Goal: Task Accomplishment & Management: Complete application form

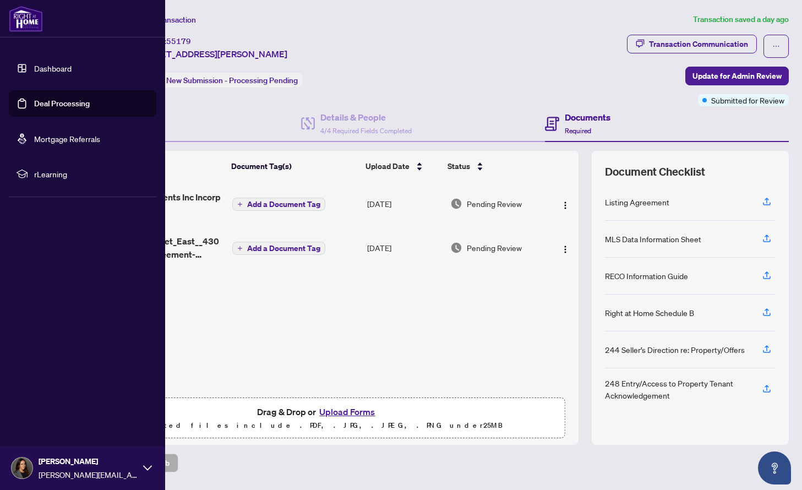
click at [65, 106] on link "Deal Processing" at bounding box center [62, 104] width 56 height 10
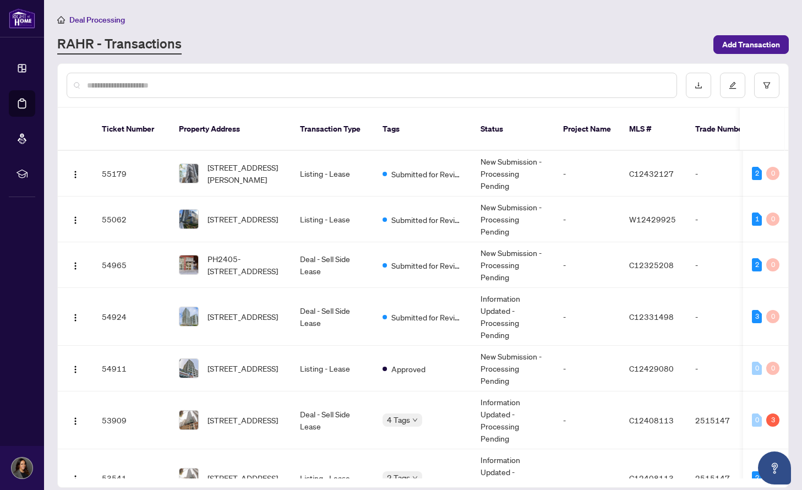
click at [194, 82] on input "text" at bounding box center [377, 85] width 581 height 12
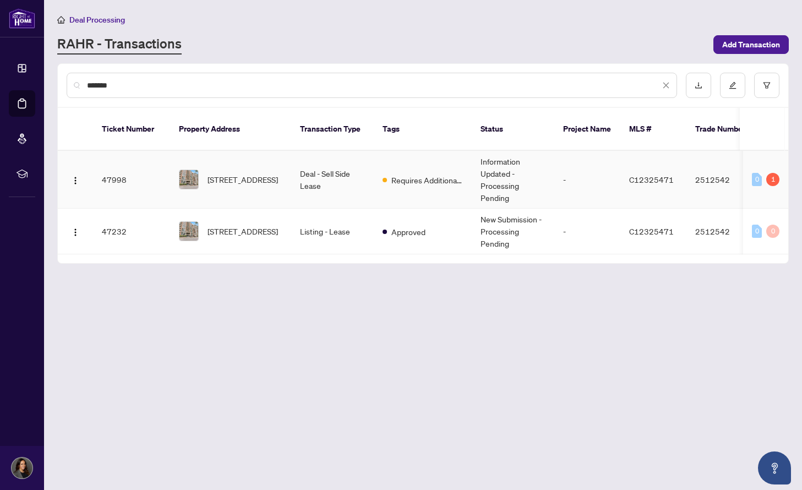
type input "*******"
click at [256, 179] on td "[STREET_ADDRESS]" at bounding box center [230, 180] width 121 height 58
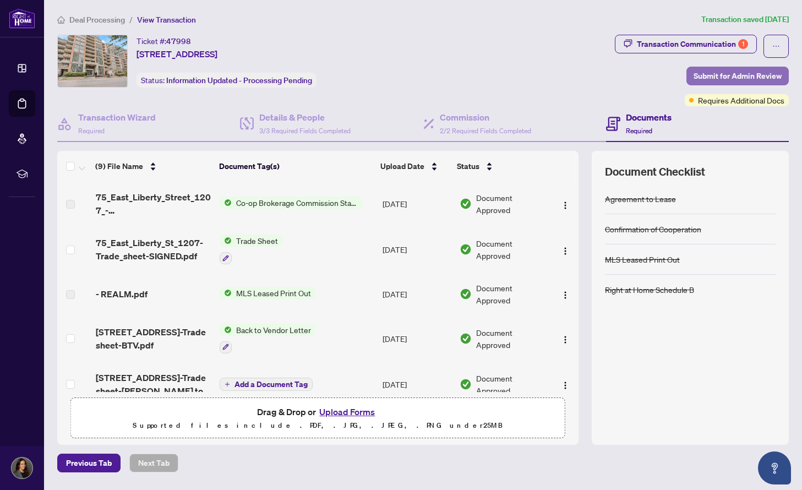
click at [702, 74] on span "Submit for Admin Review" at bounding box center [737, 76] width 88 height 18
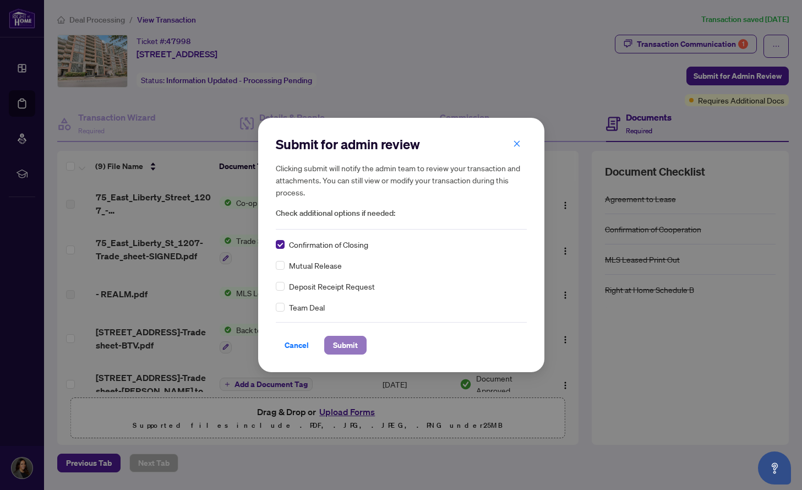
click at [344, 344] on span "Submit" at bounding box center [345, 345] width 25 height 18
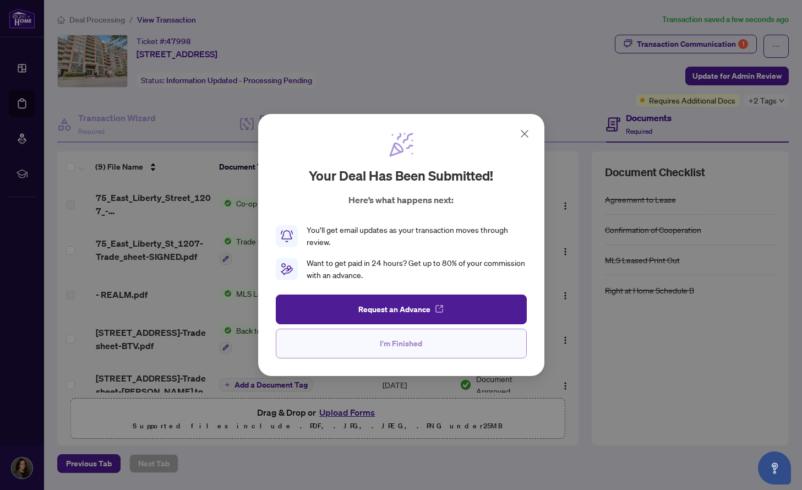
click at [410, 347] on span "I'm Finished" at bounding box center [401, 344] width 42 height 18
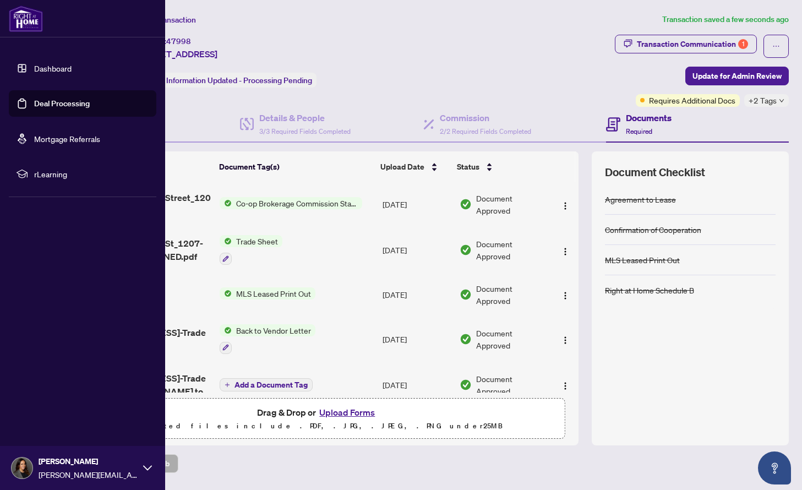
click at [53, 100] on link "Deal Processing" at bounding box center [62, 104] width 56 height 10
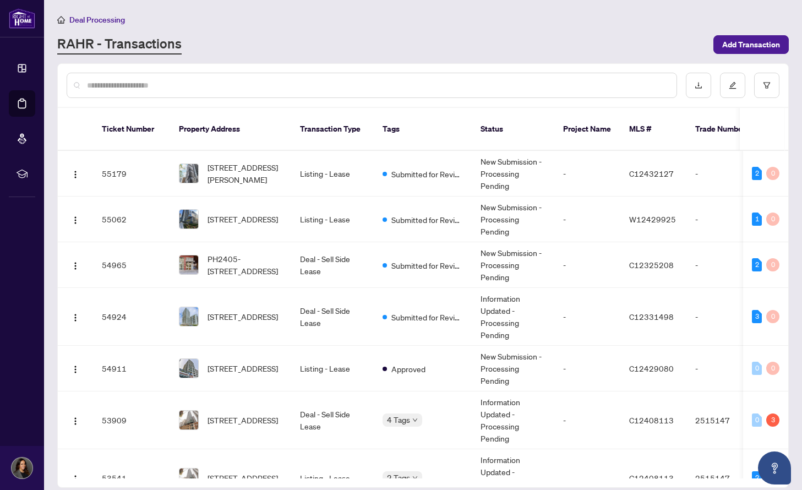
click at [194, 85] on input "text" at bounding box center [377, 85] width 581 height 12
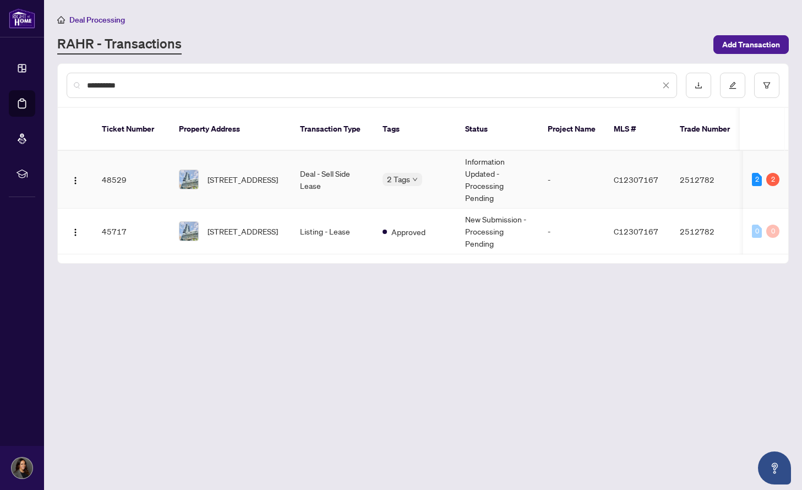
type input "**********"
click at [233, 173] on span "[STREET_ADDRESS]" at bounding box center [242, 179] width 70 height 12
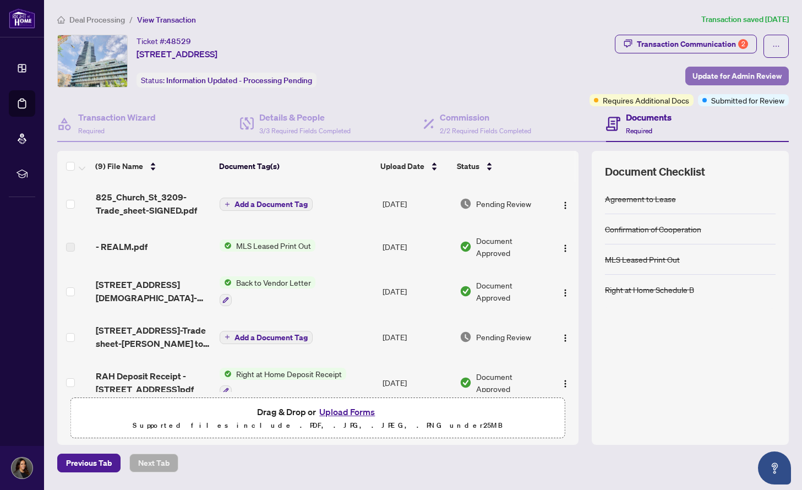
click at [713, 72] on span "Update for Admin Review" at bounding box center [736, 76] width 89 height 18
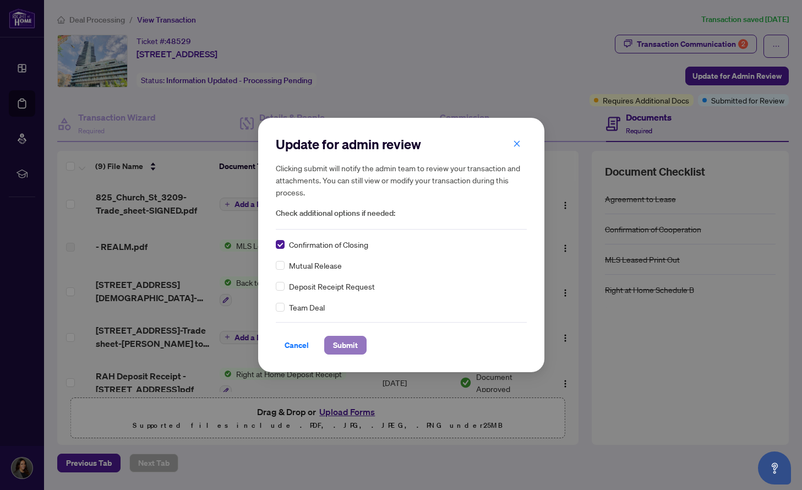
click at [334, 341] on span "Submit" at bounding box center [345, 345] width 25 height 18
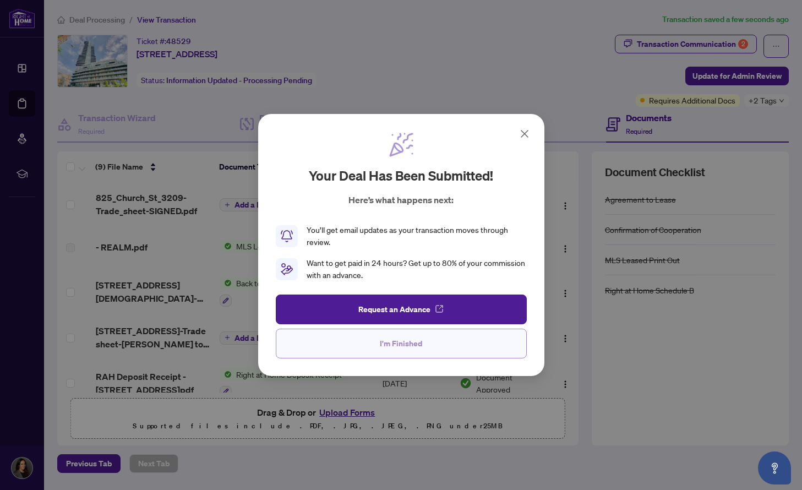
click at [396, 336] on span "I'm Finished" at bounding box center [401, 344] width 42 height 18
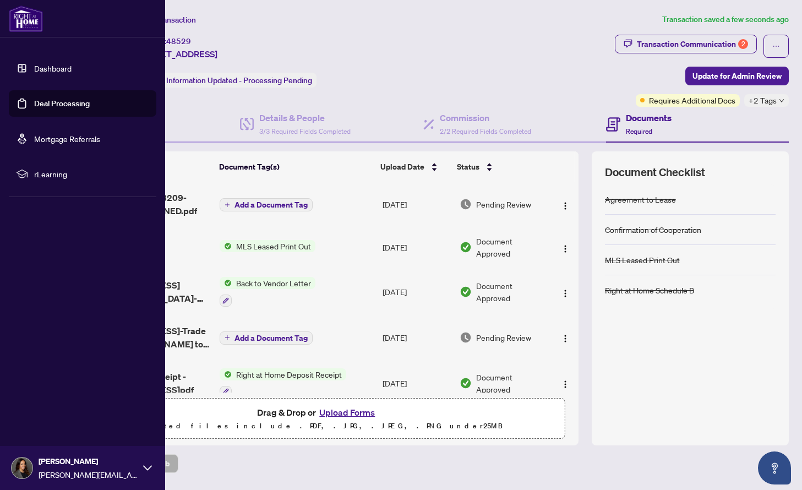
click at [64, 104] on link "Deal Processing" at bounding box center [62, 104] width 56 height 10
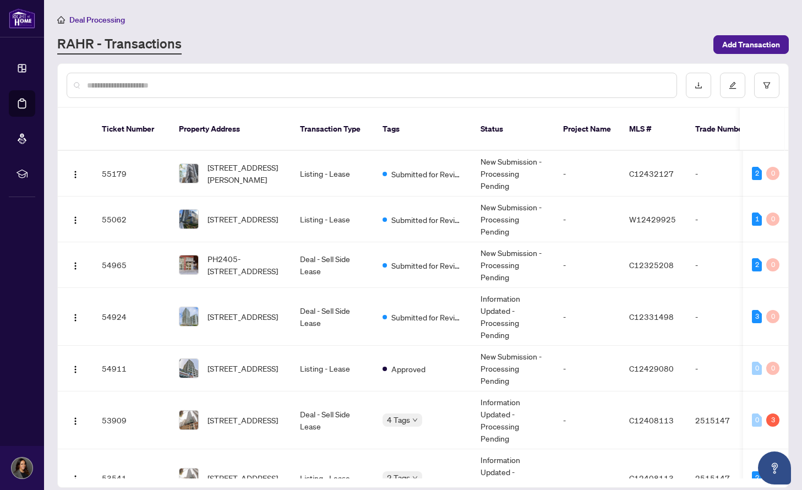
click at [242, 79] on input "text" at bounding box center [377, 85] width 581 height 12
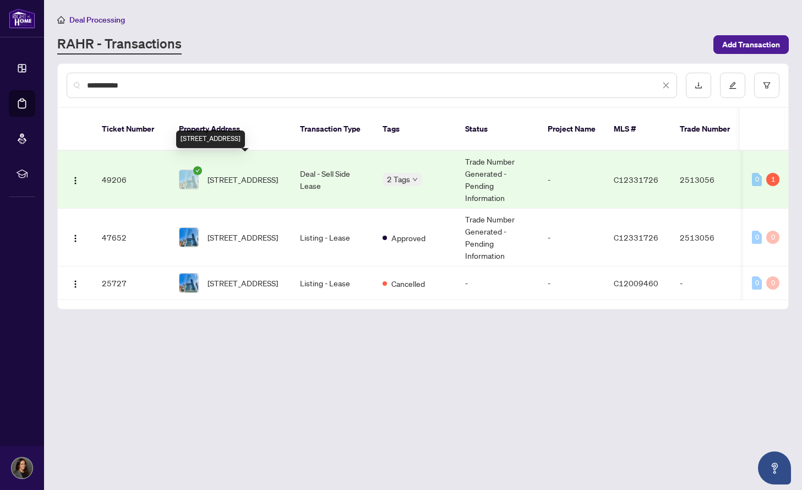
type input "**********"
click at [265, 173] on span "[STREET_ADDRESS]" at bounding box center [242, 179] width 70 height 12
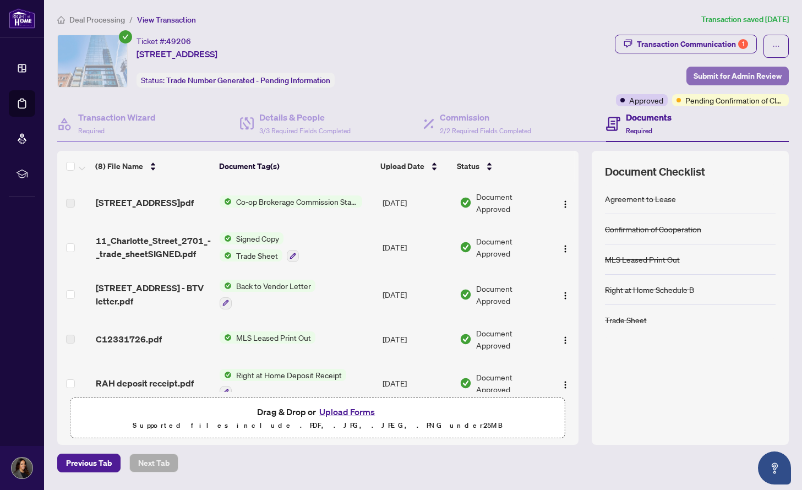
click at [703, 71] on span "Submit for Admin Review" at bounding box center [737, 76] width 88 height 18
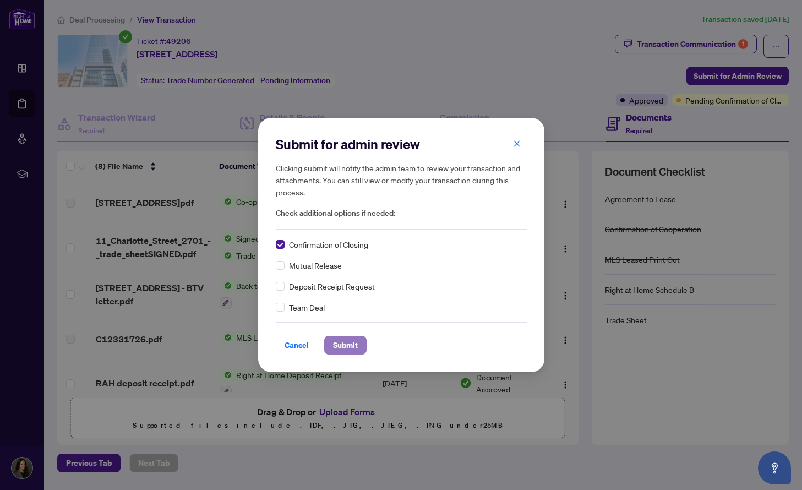
click at [345, 340] on span "Submit" at bounding box center [345, 345] width 25 height 18
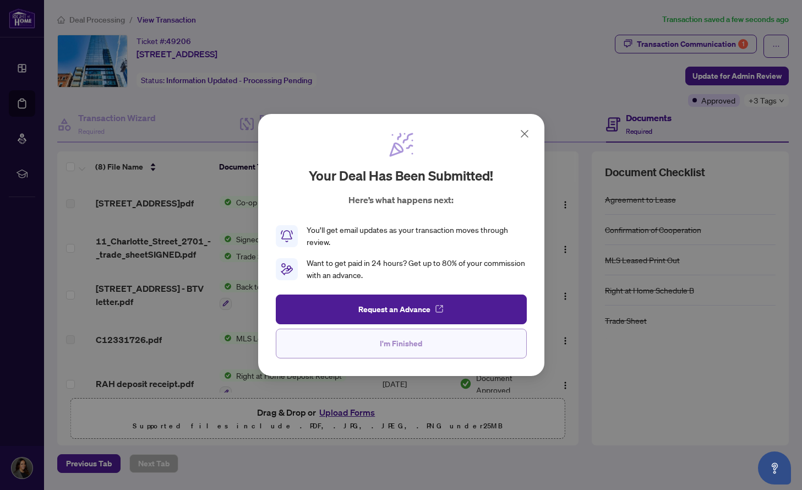
click at [412, 342] on span "I'm Finished" at bounding box center [401, 344] width 42 height 18
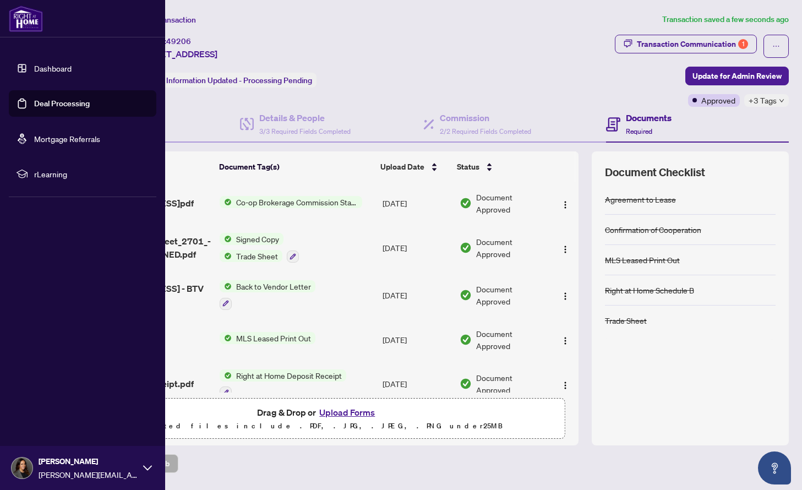
click at [47, 104] on link "Deal Processing" at bounding box center [62, 104] width 56 height 10
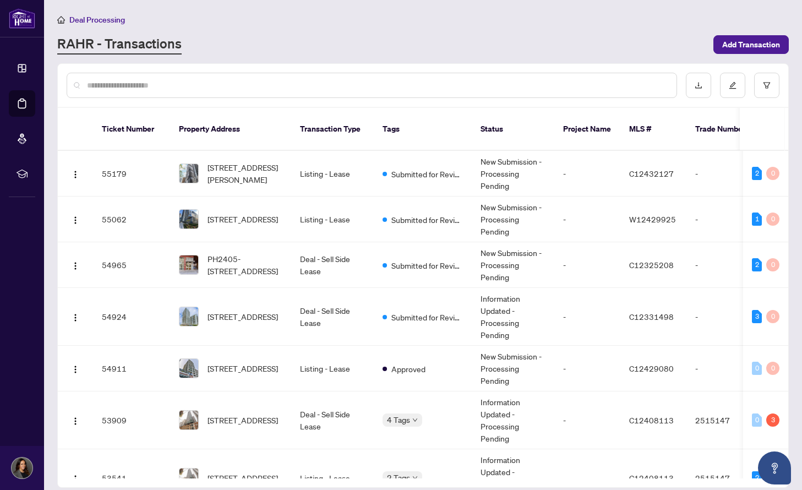
click at [250, 84] on input "text" at bounding box center [377, 85] width 581 height 12
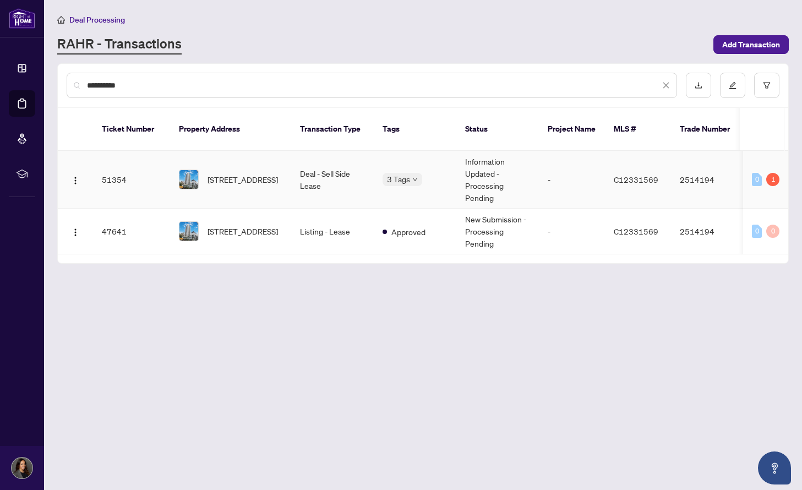
type input "**********"
click at [250, 173] on span "[STREET_ADDRESS]" at bounding box center [242, 179] width 70 height 12
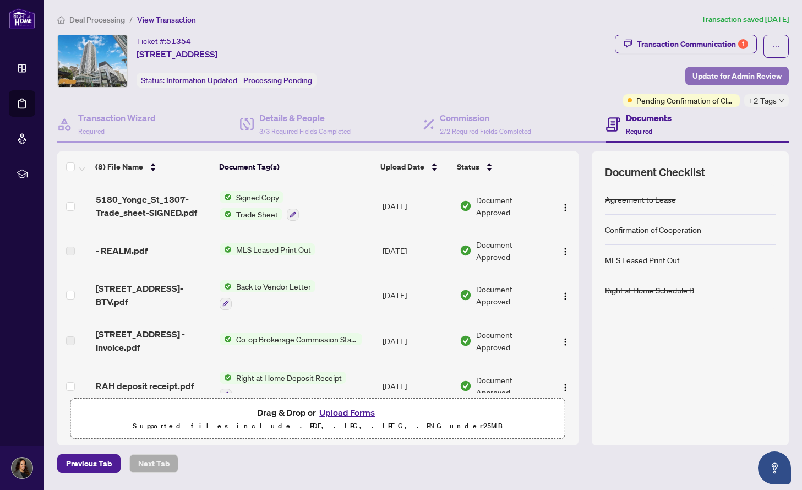
click at [748, 76] on span "Update for Admin Review" at bounding box center [736, 76] width 89 height 18
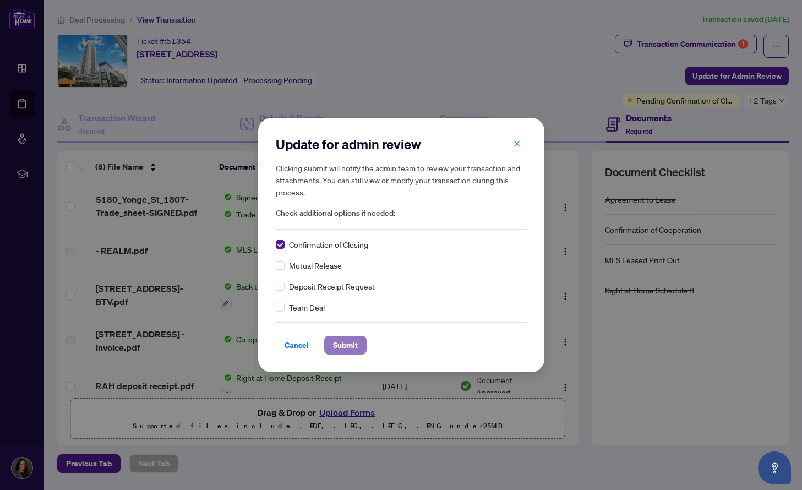
click at [347, 343] on span "Submit" at bounding box center [345, 345] width 25 height 18
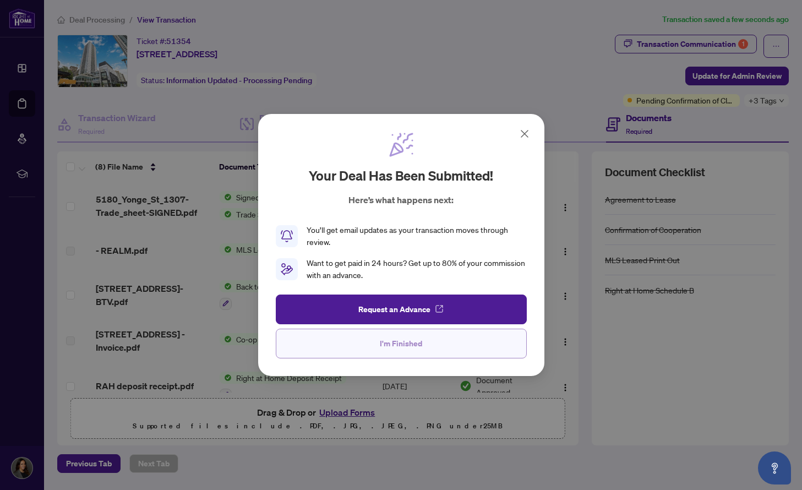
click at [404, 347] on span "I'm Finished" at bounding box center [401, 344] width 42 height 18
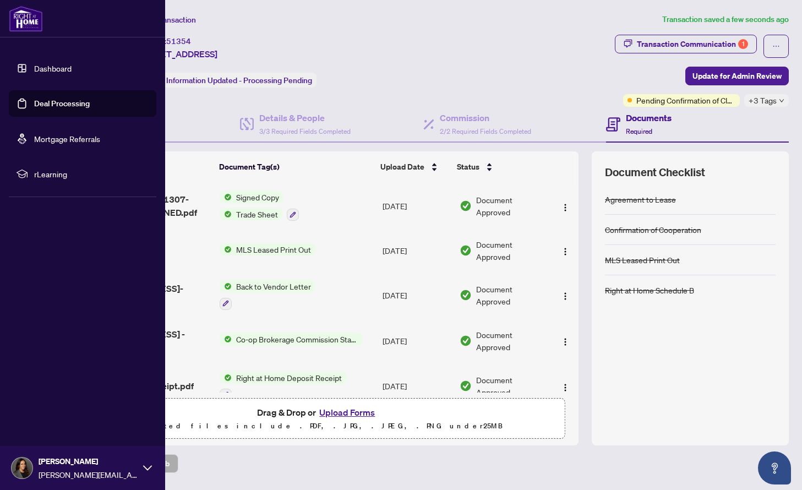
click at [70, 104] on link "Deal Processing" at bounding box center [62, 104] width 56 height 10
